Goal: Task Accomplishment & Management: Complete application form

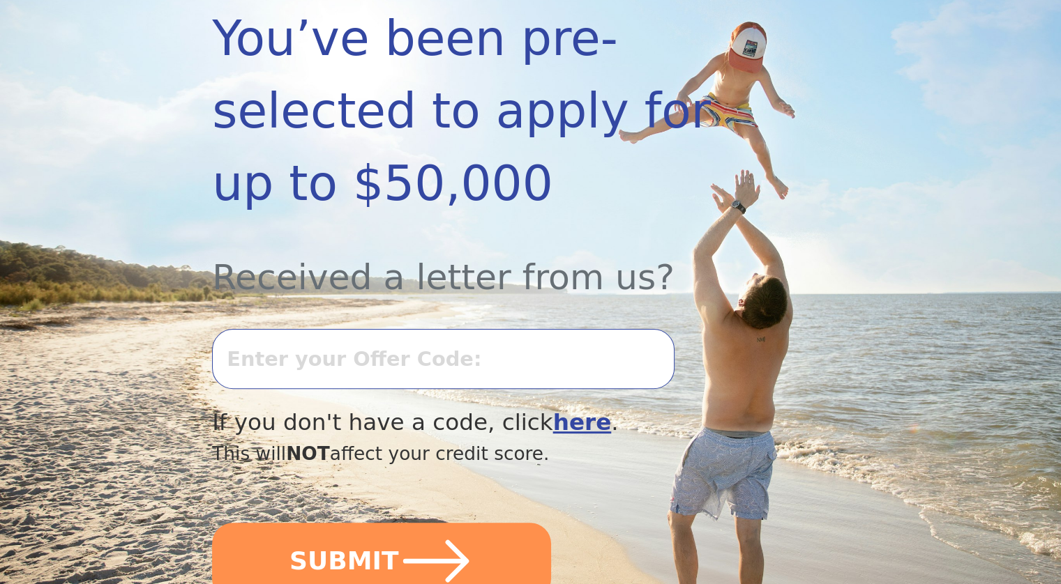
scroll to position [349, 0]
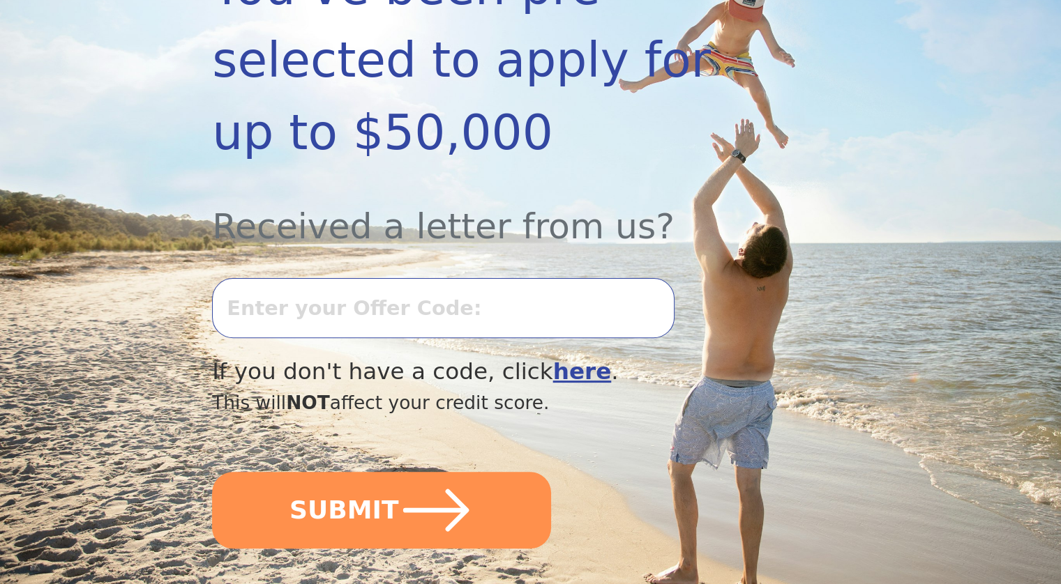
click at [444, 310] on input "text" at bounding box center [443, 308] width 462 height 60
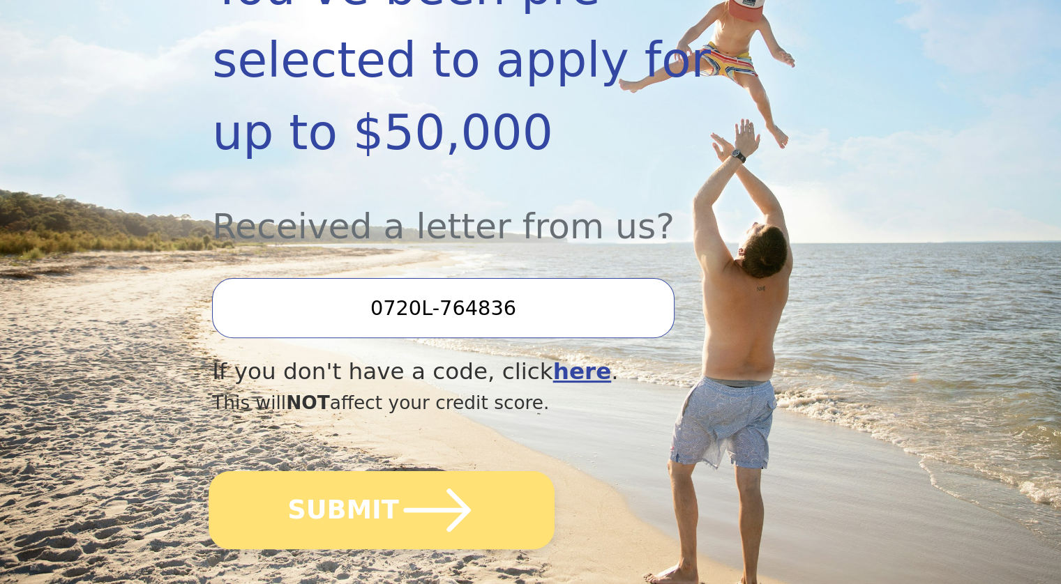
type input "0720L-764836"
click at [384, 520] on button "SUBMIT" at bounding box center [382, 510] width 346 height 78
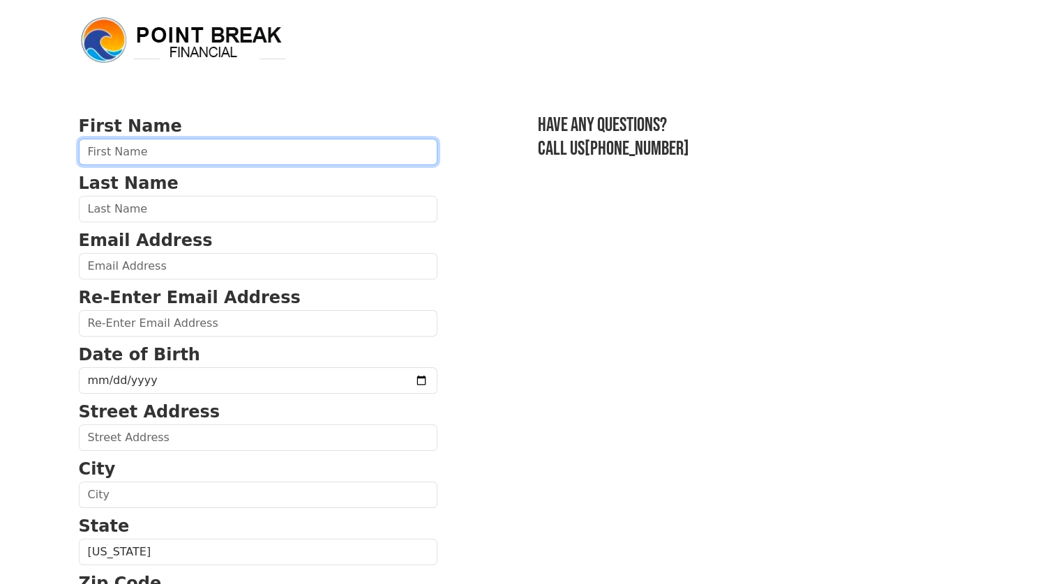
click at [227, 156] on input "text" at bounding box center [258, 152] width 358 height 26
type input "[PERSON_NAME]"
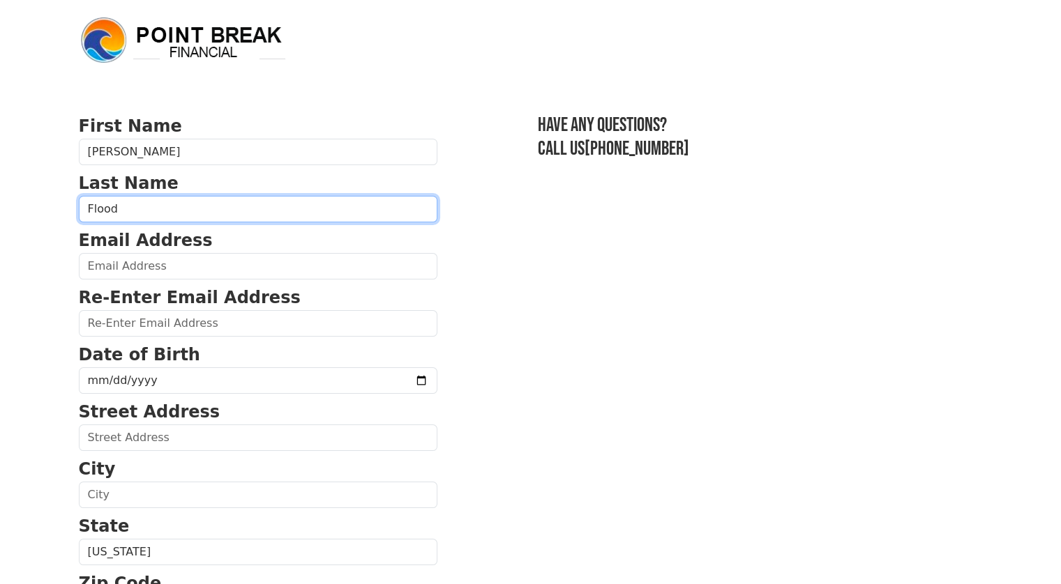
type input "Flood"
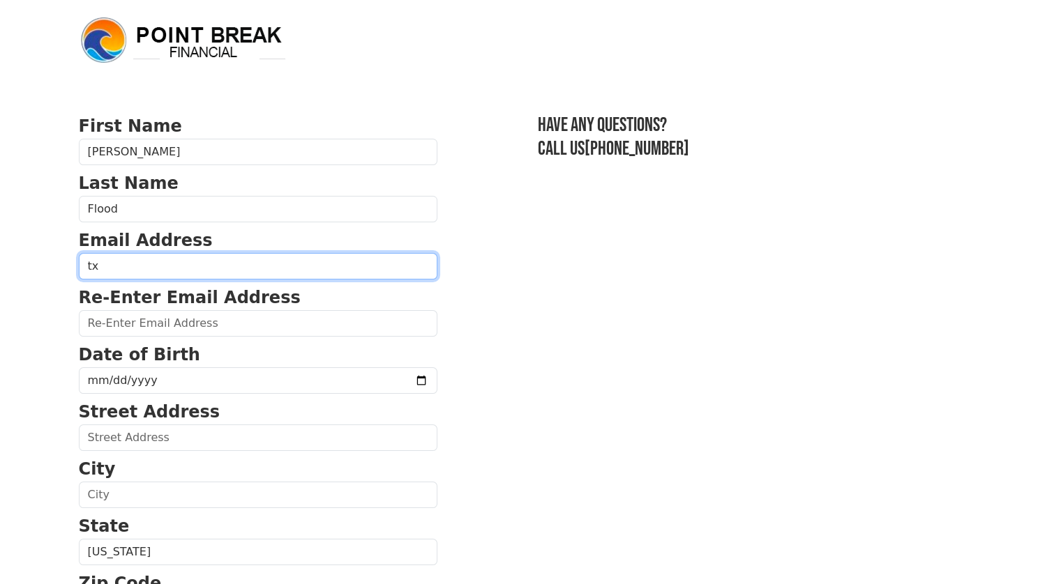
type input "[EMAIL_ADDRESS][DOMAIN_NAME]"
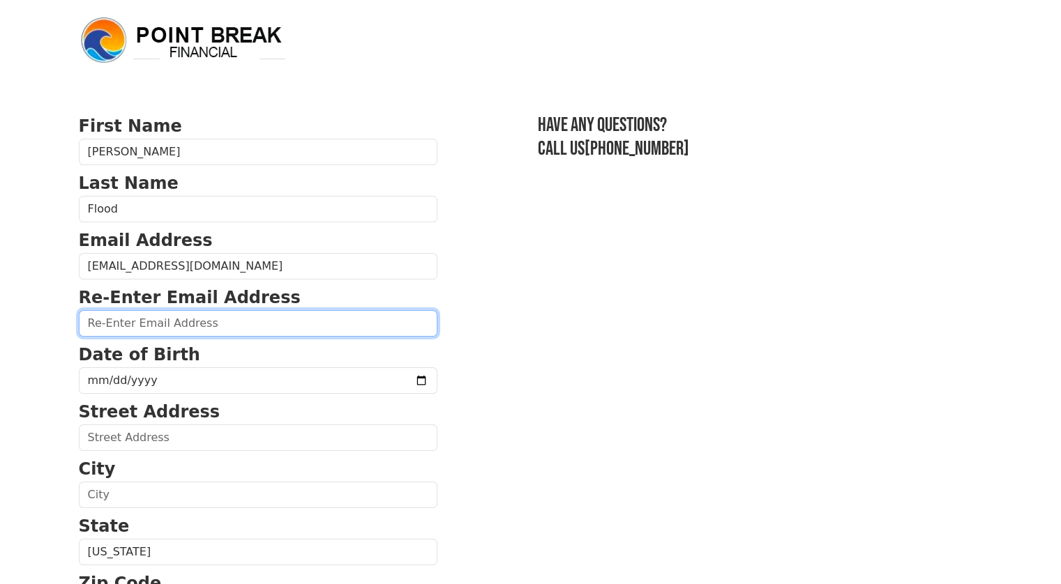
type input "[EMAIL_ADDRESS][DOMAIN_NAME]"
type input "[STREET_ADDRESS]"
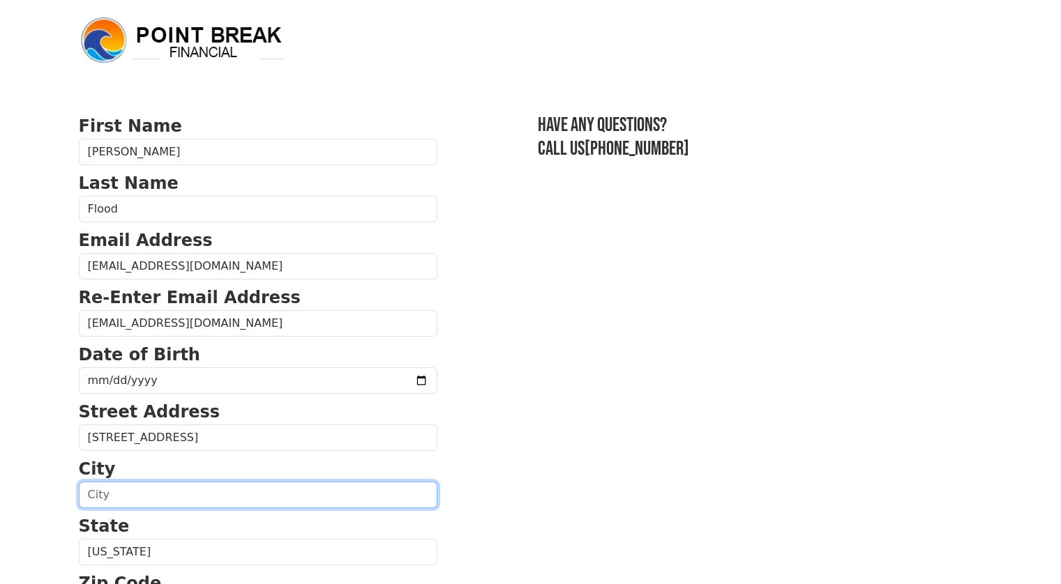
type input "[PERSON_NAME]"
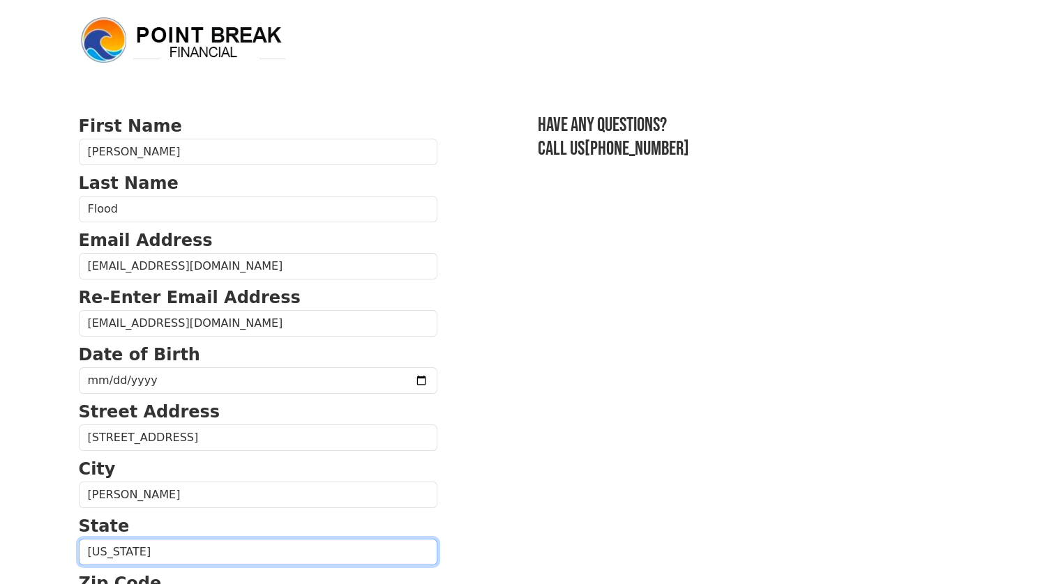
select select "[GEOGRAPHIC_DATA]"
type input "77351"
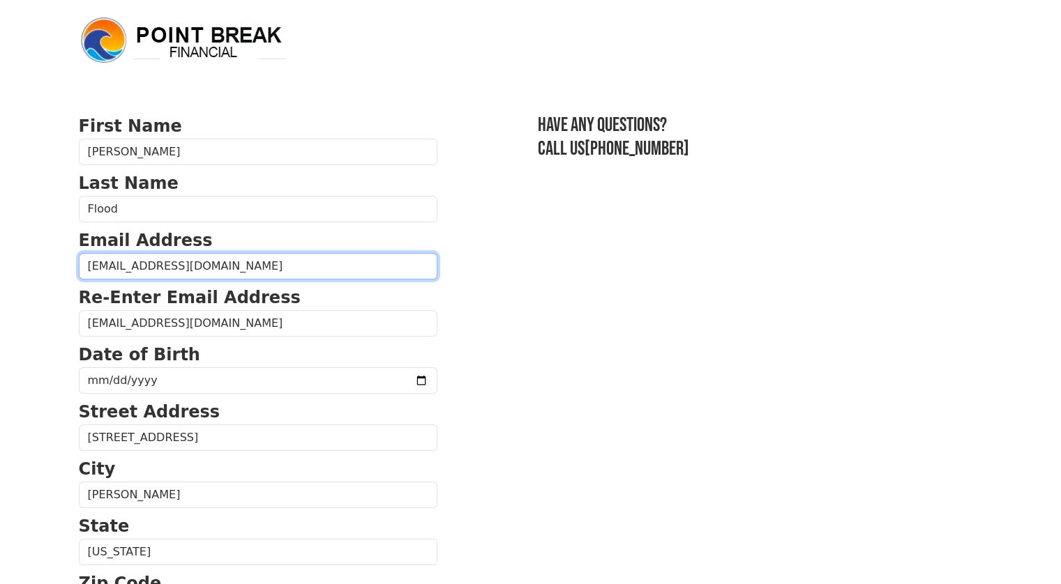
type input "[PHONE_NUMBER]"
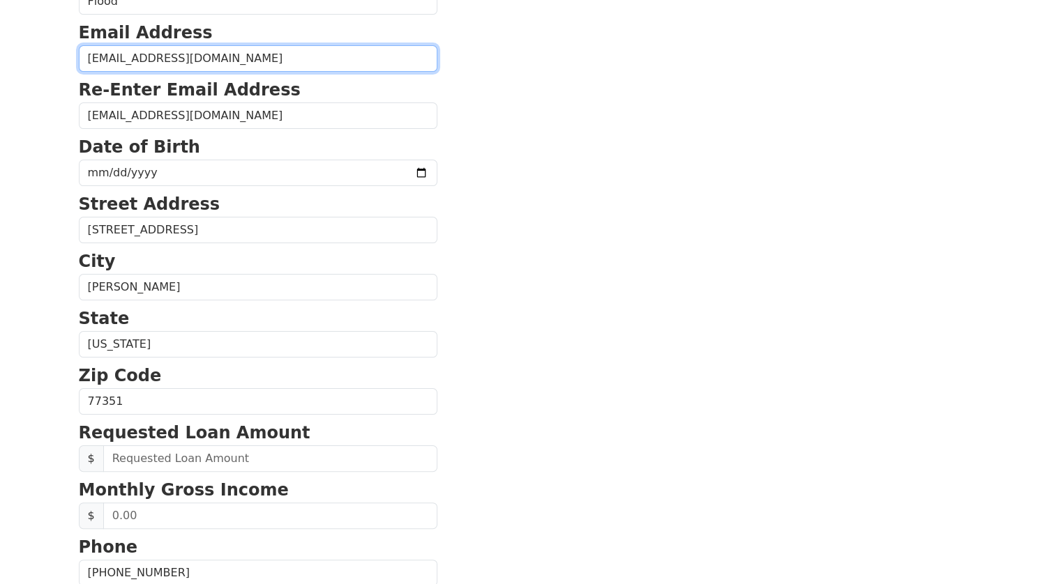
scroll to position [206, 0]
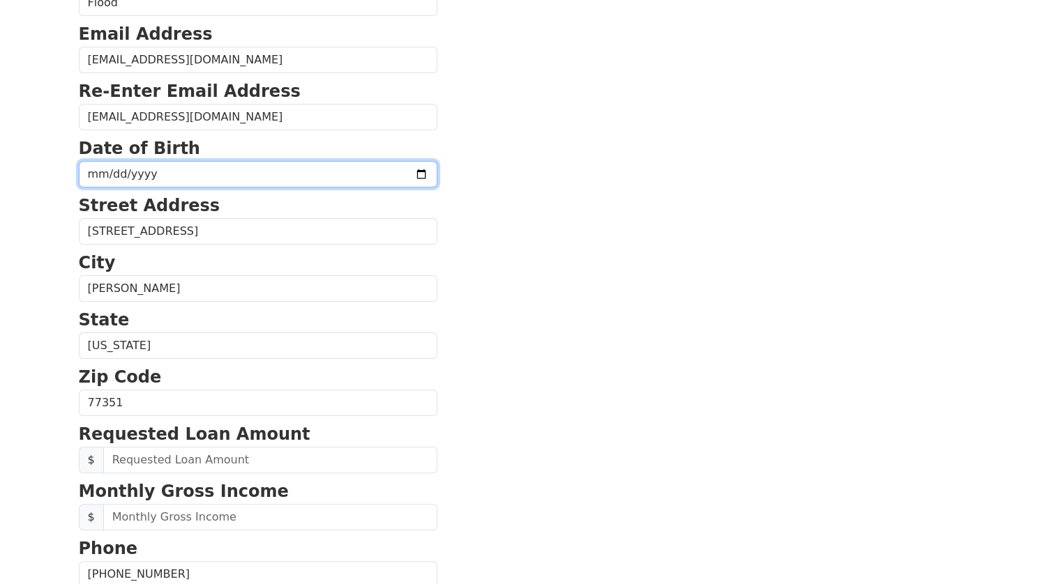
click at [184, 174] on input "date" at bounding box center [258, 174] width 358 height 26
type input "[DATE]"
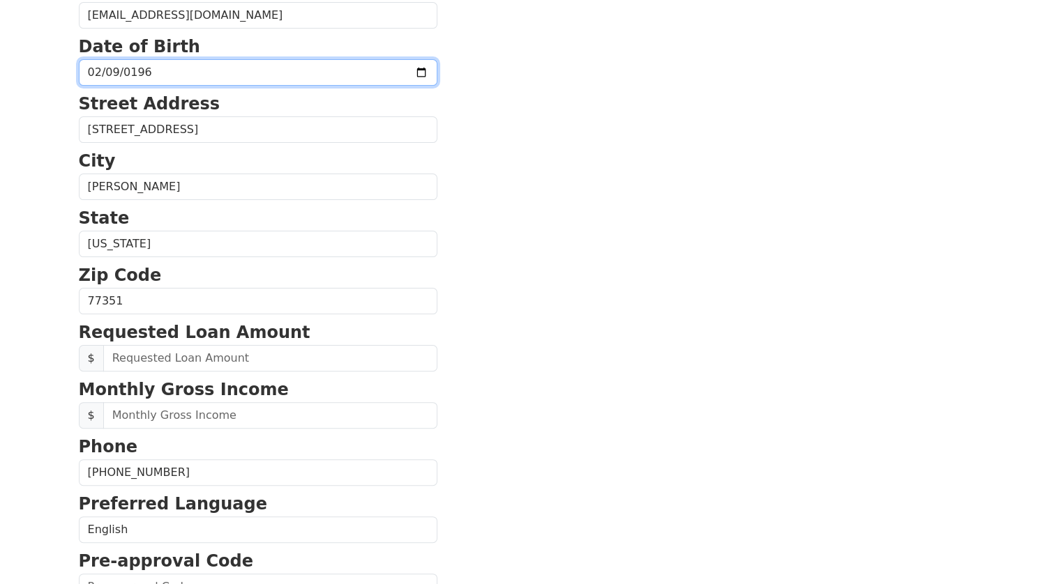
scroll to position [346, 0]
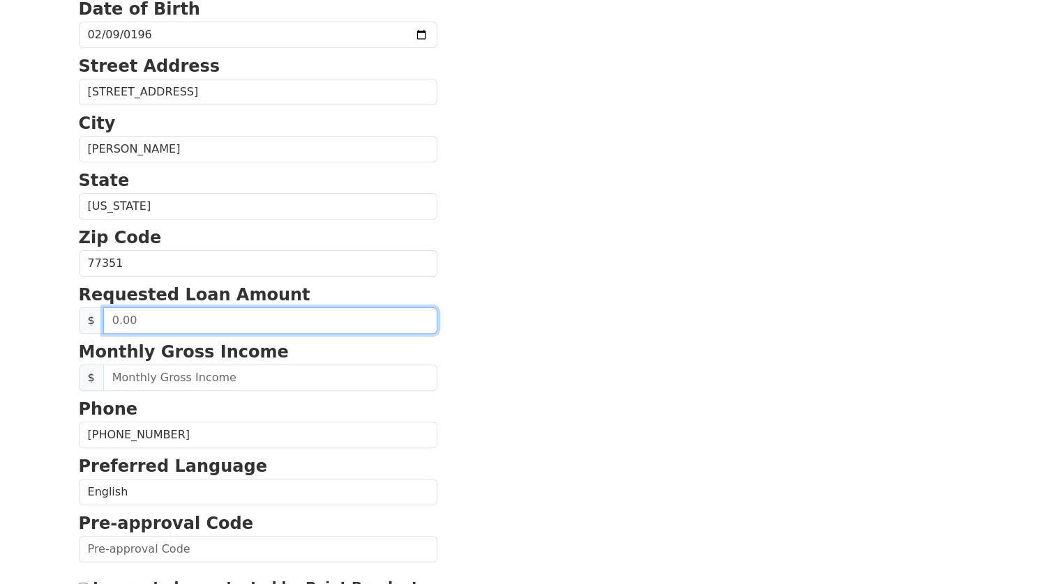
click at [240, 317] on input "text" at bounding box center [270, 321] width 334 height 26
type input "50,000.00"
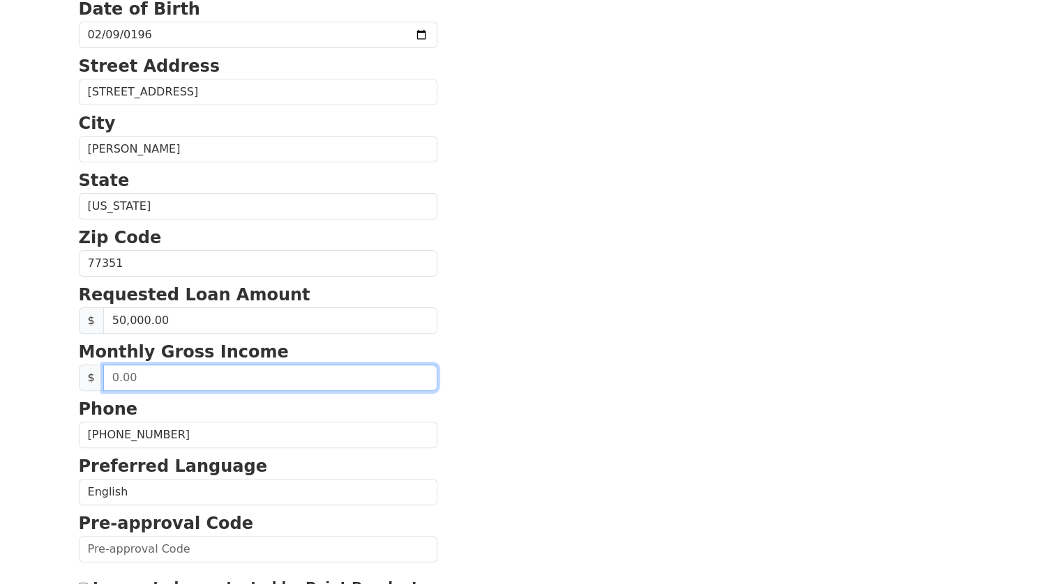
click at [250, 372] on input "text" at bounding box center [270, 378] width 334 height 26
type input "9,000.00"
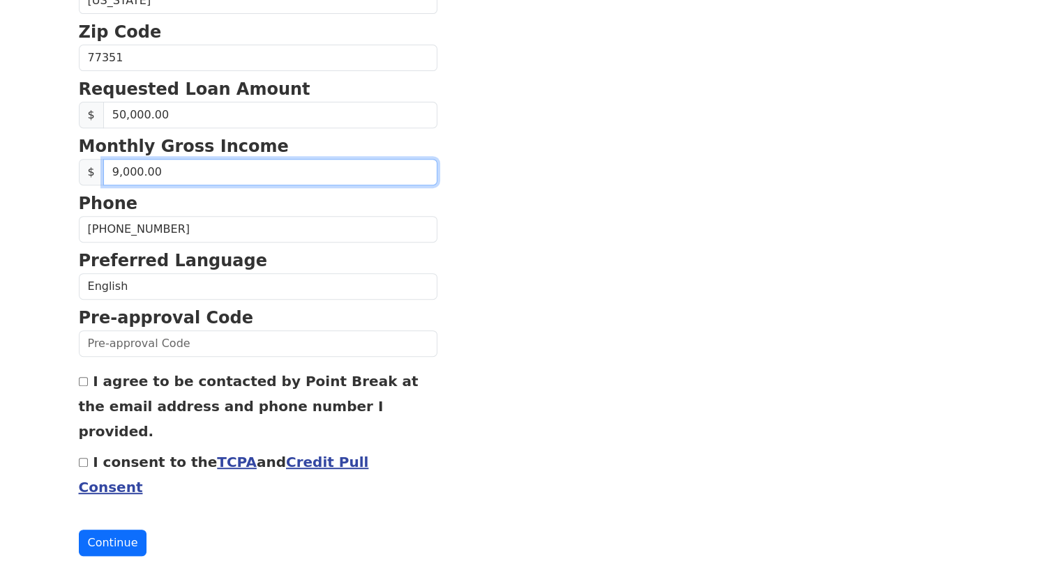
scroll to position [555, 0]
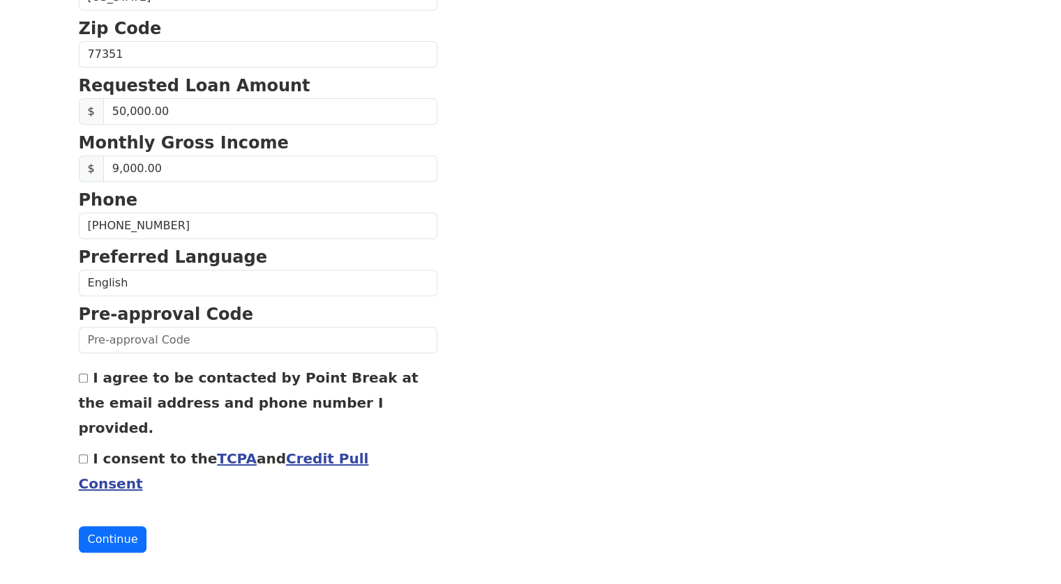
click at [84, 374] on input "I agree to be contacted by Point Break at the email address and phone number I …" at bounding box center [83, 378] width 9 height 9
checkbox input "true"
click at [82, 455] on input "I consent to the TCPA and Credit Pull Consent" at bounding box center [83, 459] width 9 height 9
checkbox input "true"
click at [116, 535] on button "Continue" at bounding box center [113, 539] width 68 height 26
